Goal: Information Seeking & Learning: Learn about a topic

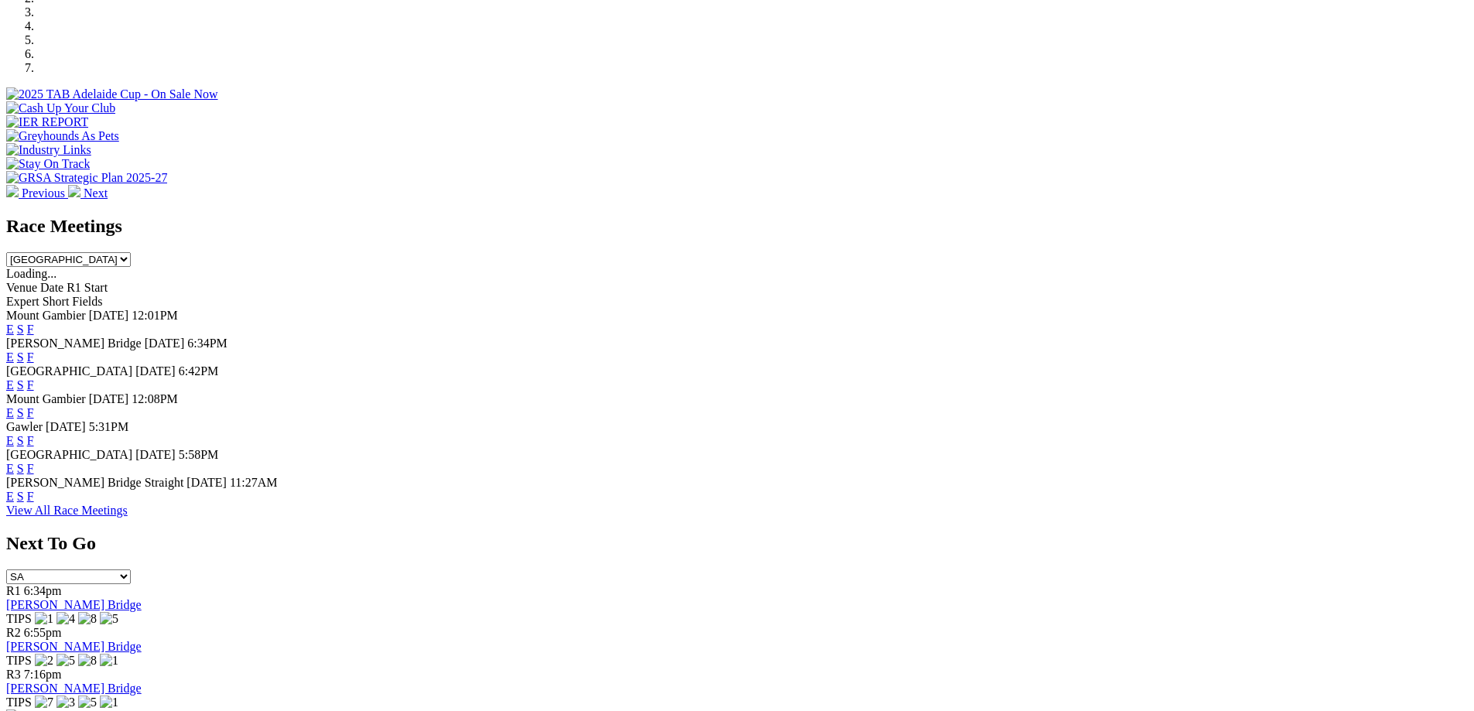
scroll to position [528, 0]
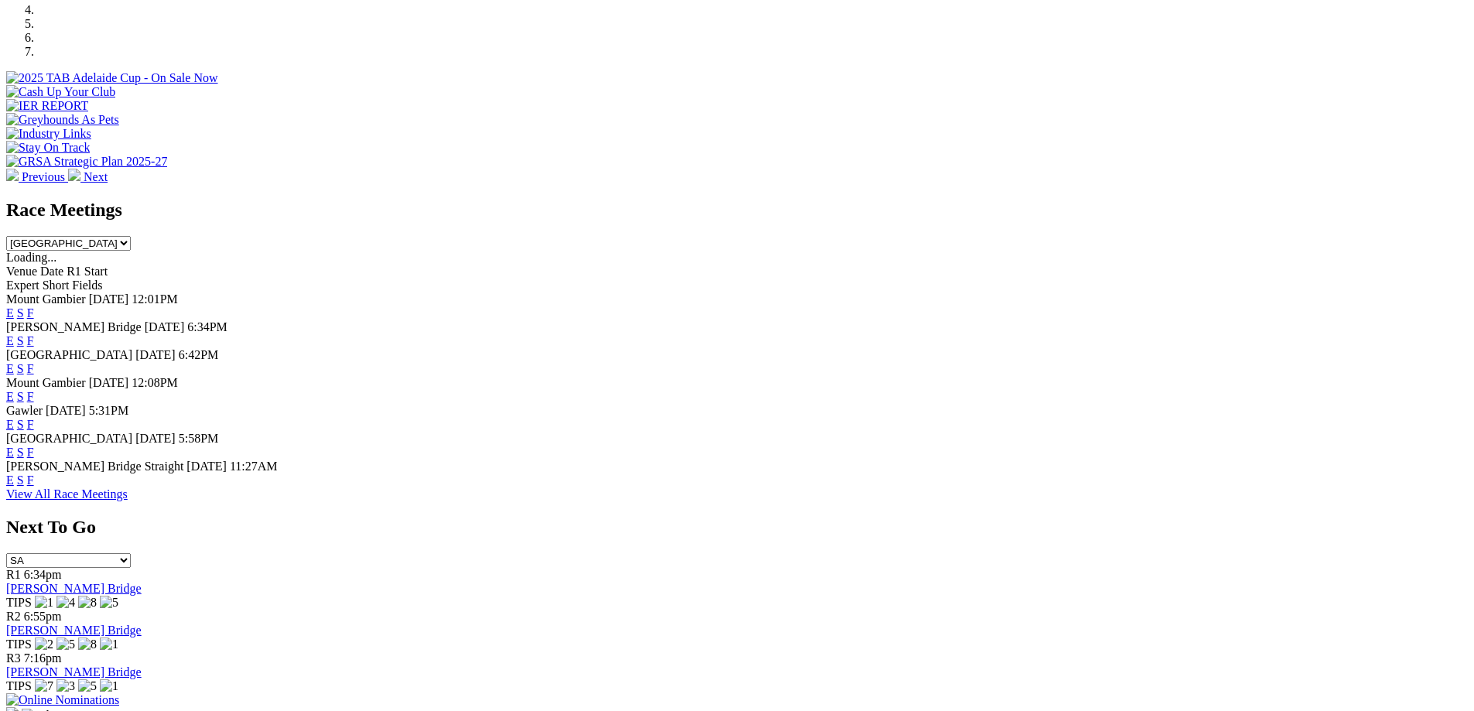
click at [14, 362] on link "E" at bounding box center [10, 368] width 8 height 13
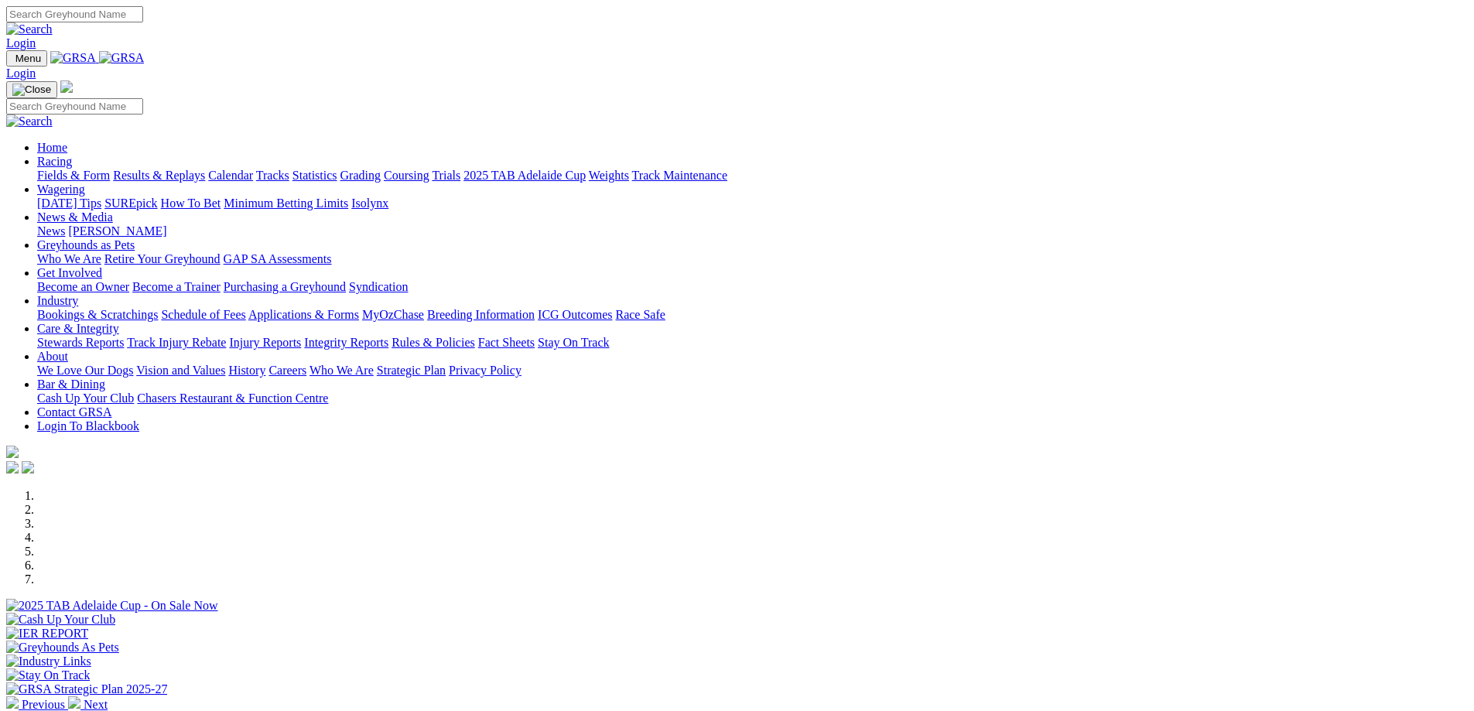
scroll to position [528, 0]
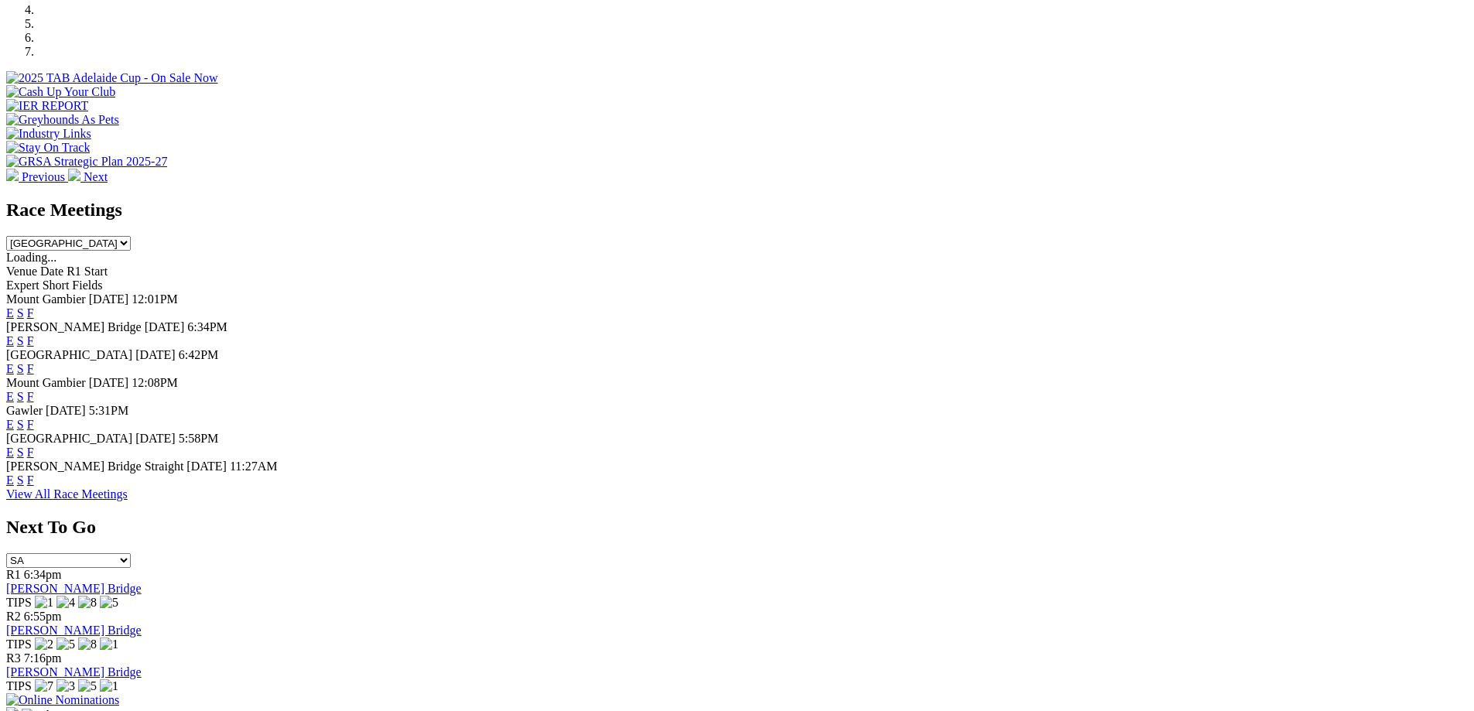
click at [14, 487] on link "E" at bounding box center [10, 479] width 8 height 13
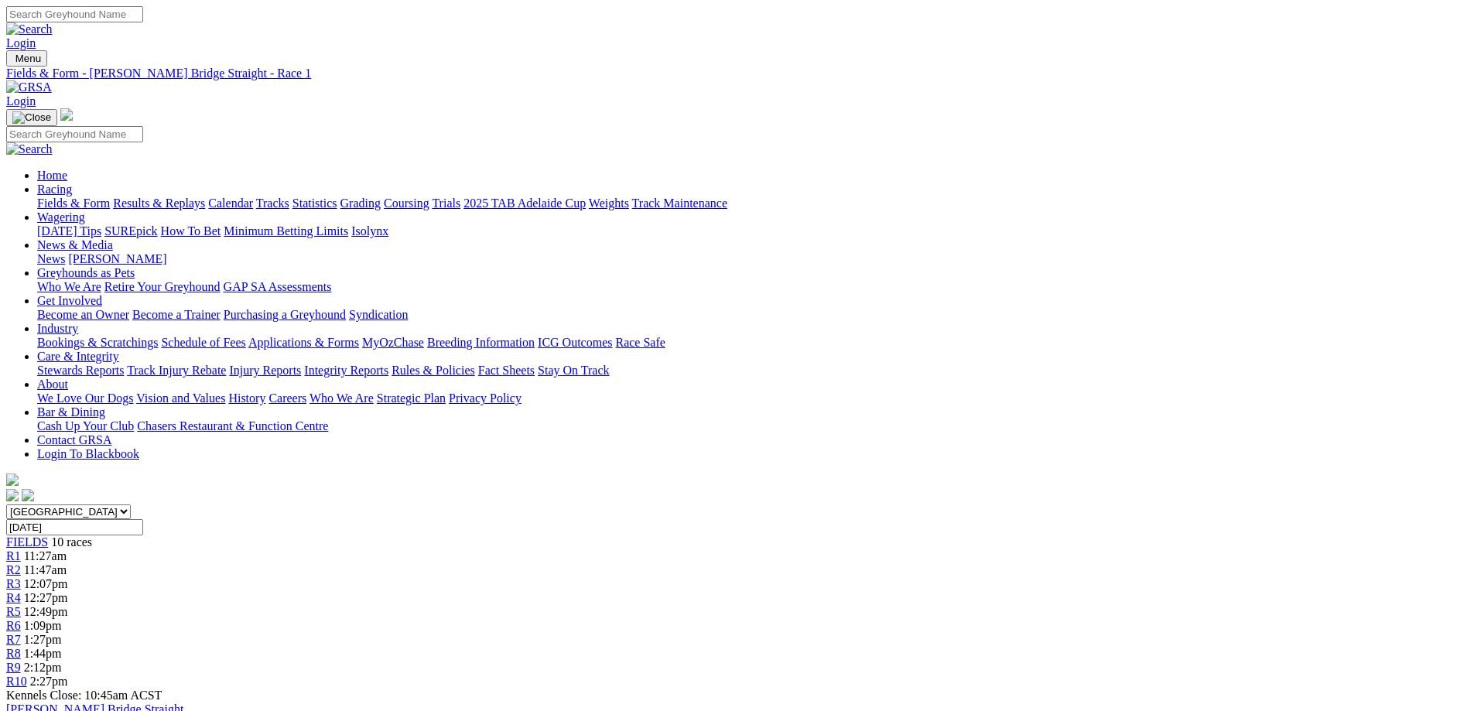
click at [27, 675] on span "R10" at bounding box center [16, 681] width 21 height 13
